Goal: Information Seeking & Learning: Learn about a topic

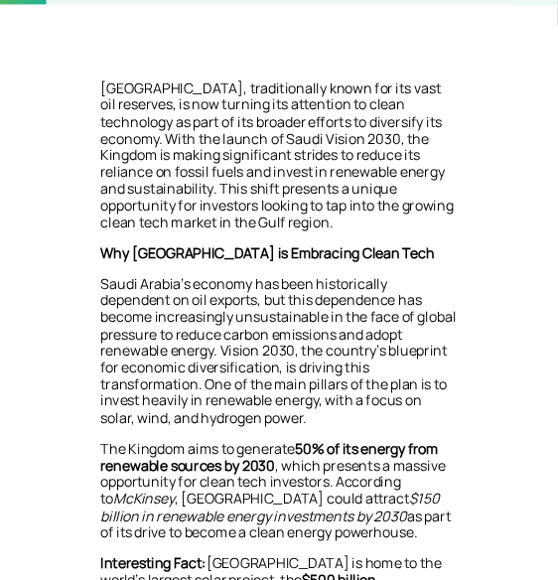
scroll to position [474, 0]
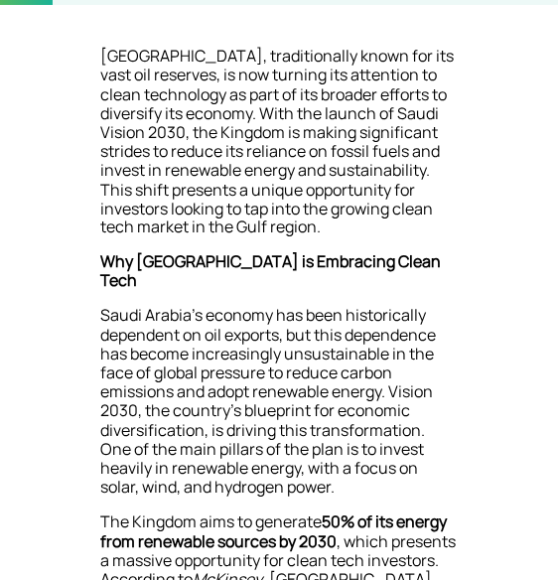
drag, startPoint x: 601, startPoint y: 0, endPoint x: 142, endPoint y: 249, distance: 522.3
click at [142, 249] on p "[GEOGRAPHIC_DATA], traditionally known for its vast oil reserves, is now turnin…" at bounding box center [279, 150] width 358 height 207
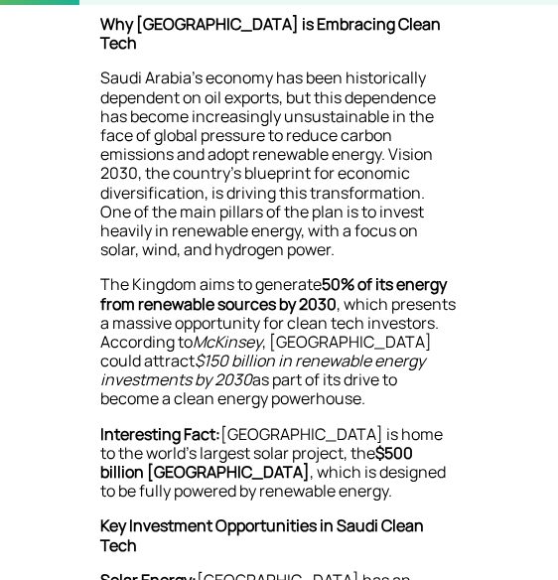
scroll to position [792, 0]
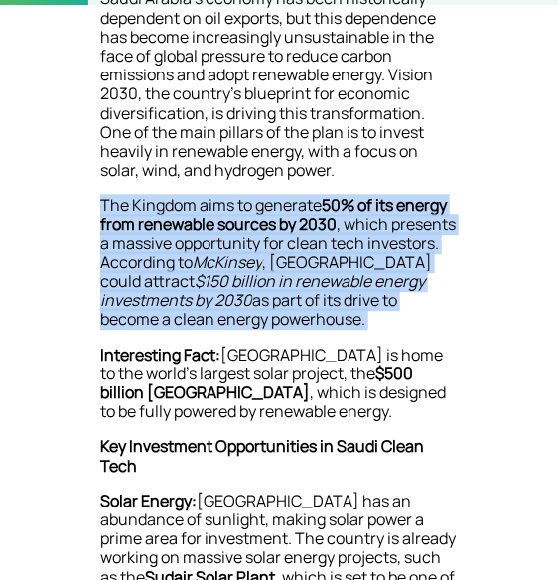
drag, startPoint x: 103, startPoint y: 187, endPoint x: 377, endPoint y: 301, distance: 297.0
click at [377, 301] on p "The Kingdom aims to generate 50% of its energy from renewable sources by 2030 ,…" at bounding box center [279, 270] width 358 height 149
copy p "The Kingdom aims to generate 50% of its energy from renewable sources by 2030 ,…"
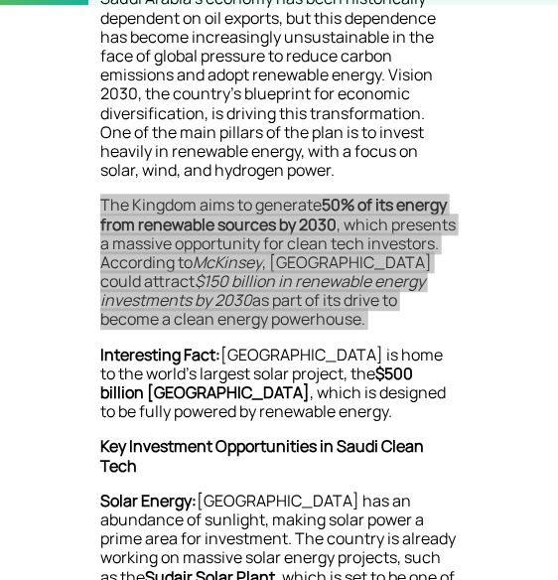
scroll to position [871, 0]
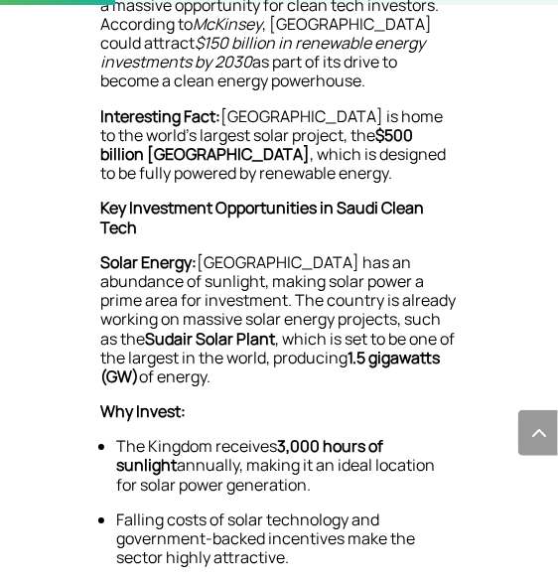
scroll to position [951, 0]
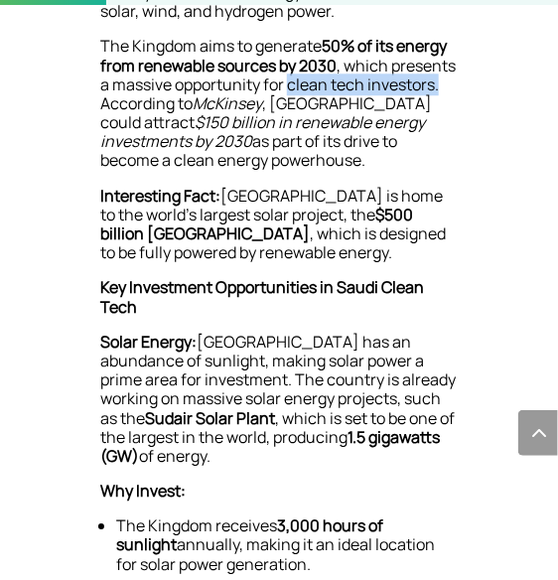
drag, startPoint x: 315, startPoint y: 64, endPoint x: 435, endPoint y: 70, distance: 120.3
click at [441, 70] on p "The Kingdom aims to generate 50% of its energy from renewable sources by 2030 ,…" at bounding box center [279, 111] width 358 height 149
copy span "clean tech investors."
click at [352, 130] on span "as part of its drive to become a clean energy powerhouse." at bounding box center [248, 150] width 297 height 41
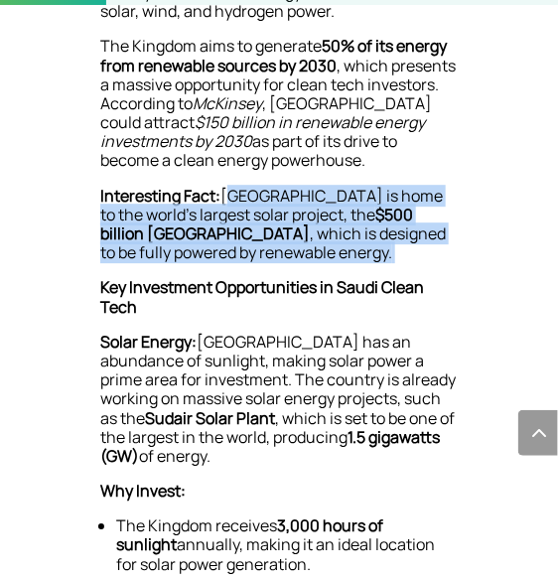
drag, startPoint x: 225, startPoint y: 177, endPoint x: 282, endPoint y: 230, distance: 78.0
click at [282, 230] on p "Interesting Fact: [GEOGRAPHIC_DATA] is home to the world’s largest solar projec…" at bounding box center [279, 233] width 358 height 92
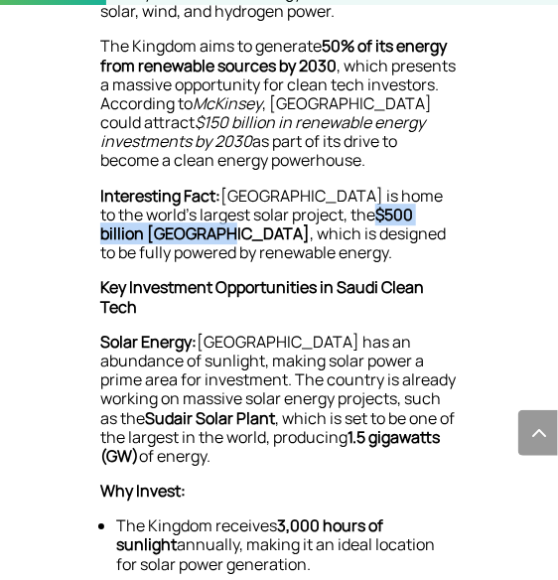
drag, startPoint x: 337, startPoint y: 197, endPoint x: 172, endPoint y: 212, distance: 165.6
click at [172, 212] on span "$500 billion [GEOGRAPHIC_DATA]" at bounding box center [256, 224] width 313 height 41
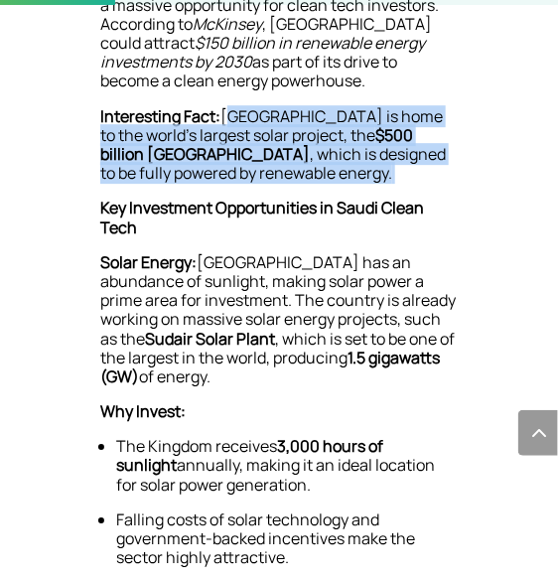
drag, startPoint x: 226, startPoint y: 99, endPoint x: 258, endPoint y: 156, distance: 64.9
click at [258, 156] on p "Interesting Fact: [GEOGRAPHIC_DATA] is home to the world’s largest solar projec…" at bounding box center [279, 153] width 358 height 92
copy p "[GEOGRAPHIC_DATA] is home to the world’s largest solar project, the $500 billio…"
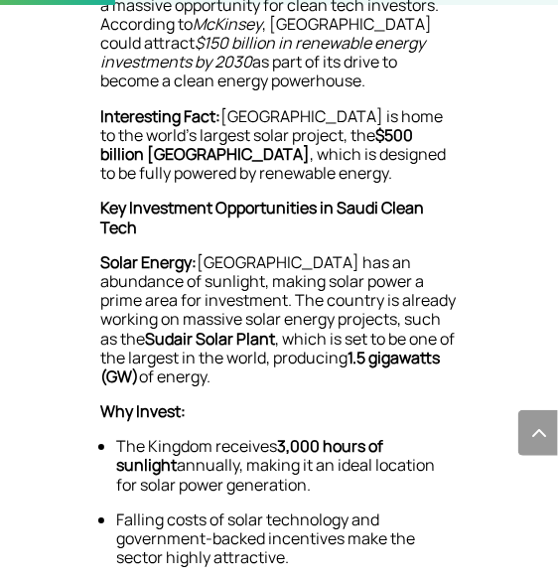
click at [367, 257] on span "[GEOGRAPHIC_DATA] has an abundance of sunlight, making solar power a prime area…" at bounding box center [278, 300] width 356 height 98
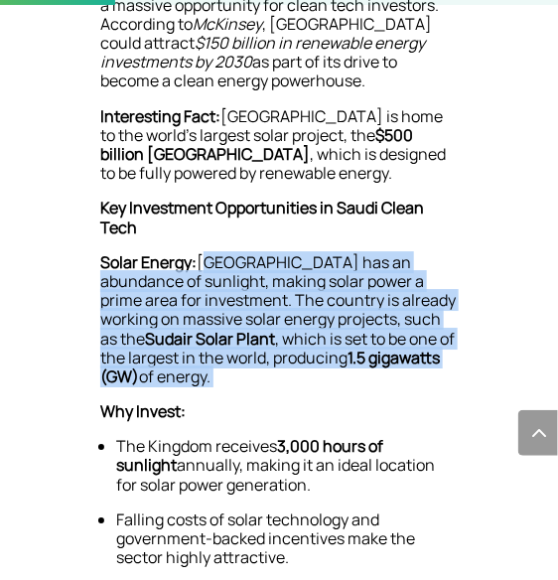
drag, startPoint x: 200, startPoint y: 247, endPoint x: 240, endPoint y: 360, distance: 119.4
click at [240, 360] on p "Solar Energy: [GEOGRAPHIC_DATA] has an abundance of sunlight, making solar powe…" at bounding box center [279, 327] width 358 height 149
copy p "[GEOGRAPHIC_DATA] has an abundance of sunlight, making solar power a prime area…"
